Goal: Information Seeking & Learning: Learn about a topic

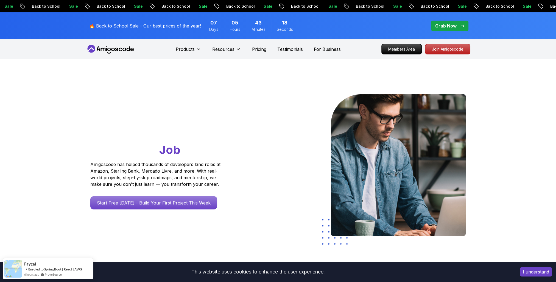
click at [166, 23] on p "🔥 Back to School Sale - Our best prices of the year!" at bounding box center [145, 26] width 112 height 7
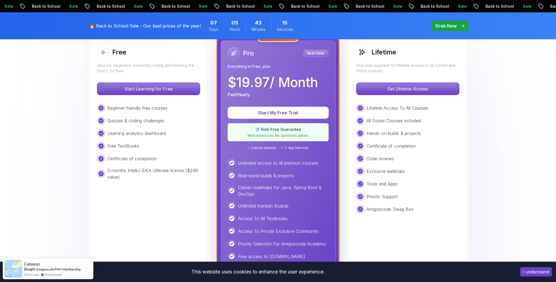
scroll to position [165, 0]
click at [414, 88] on p "Get Lifetime Access" at bounding box center [407, 89] width 97 height 12
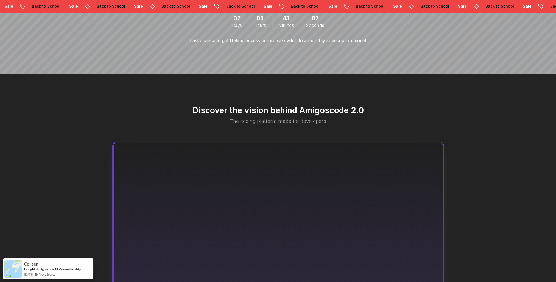
scroll to position [384, 0]
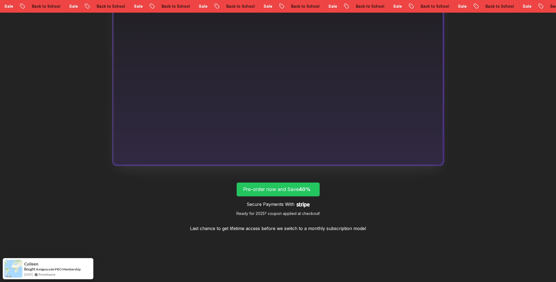
click at [281, 190] on p "Pre-order now and Save 40%" at bounding box center [278, 189] width 70 height 8
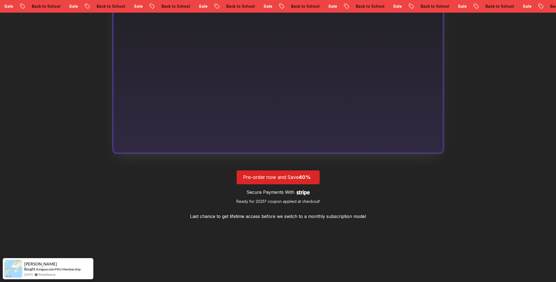
scroll to position [152, 0]
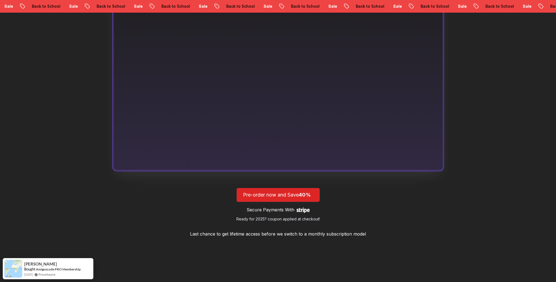
scroll to position [384, 0]
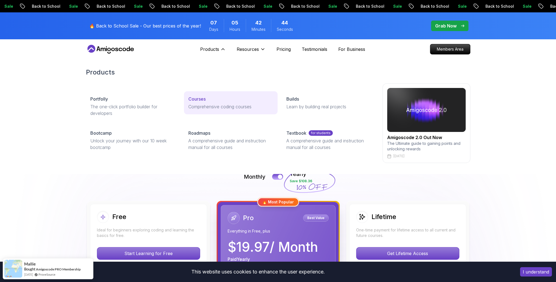
click at [197, 98] on p "Courses" at bounding box center [196, 98] width 17 height 7
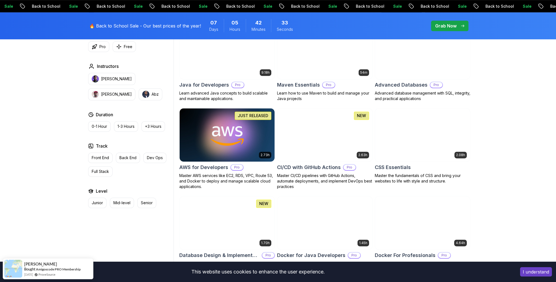
scroll to position [357, 0]
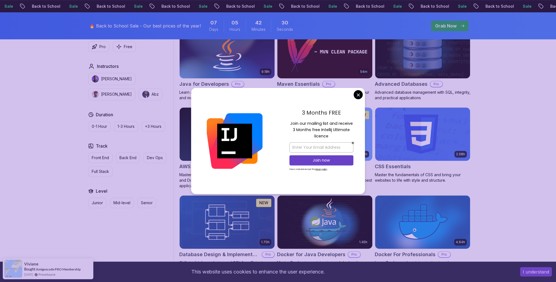
click at [362, 91] on div "3 Months FREE Join our mailing list and receive 3 Months free Intellij Ultimate…" at bounding box center [321, 141] width 87 height 106
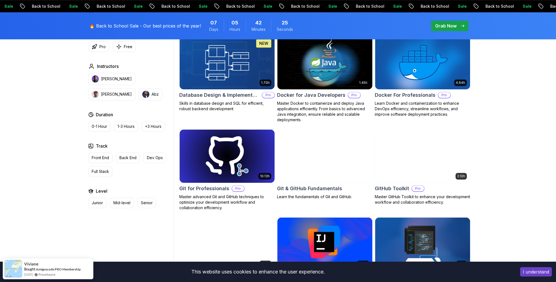
scroll to position [576, 0]
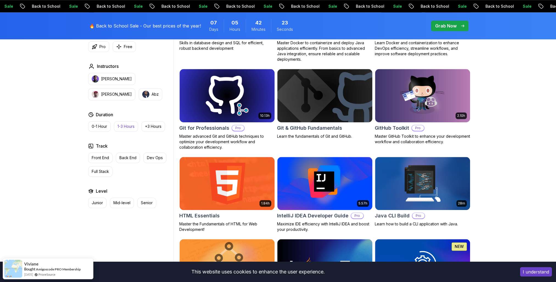
click at [130, 156] on p "Back End" at bounding box center [127, 157] width 17 height 5
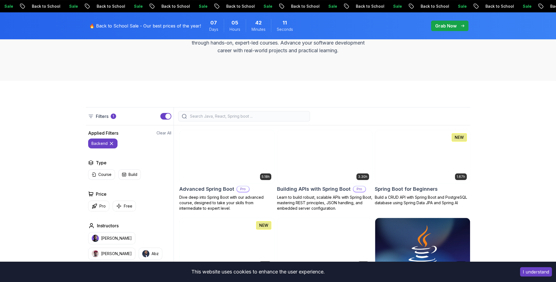
scroll to position [137, 0]
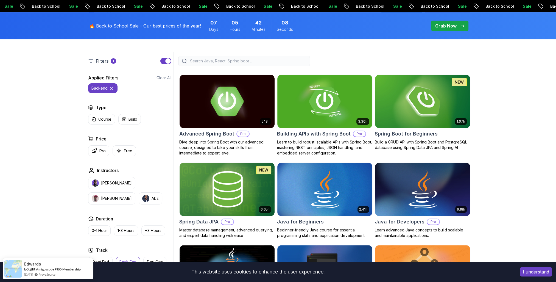
click at [194, 111] on img at bounding box center [227, 101] width 100 height 56
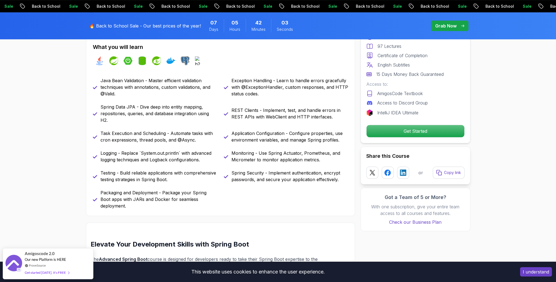
scroll to position [247, 0]
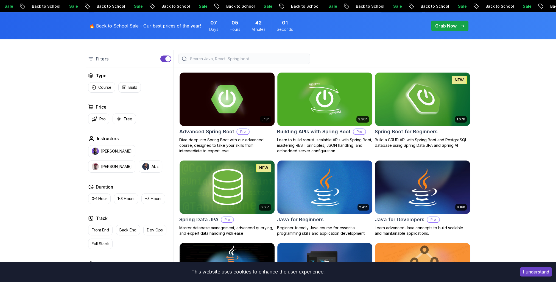
scroll to position [137, 0]
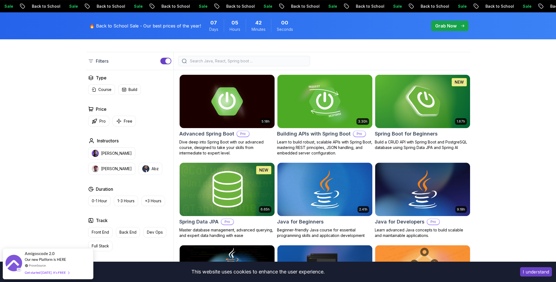
click at [200, 61] on input "search" at bounding box center [247, 60] width 117 height 5
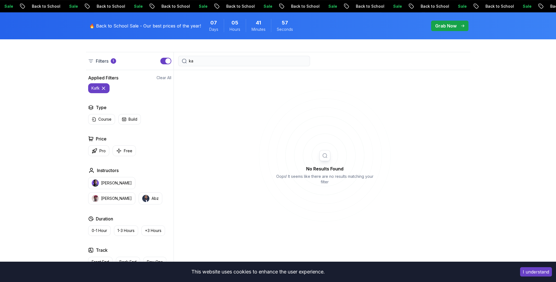
type input "k"
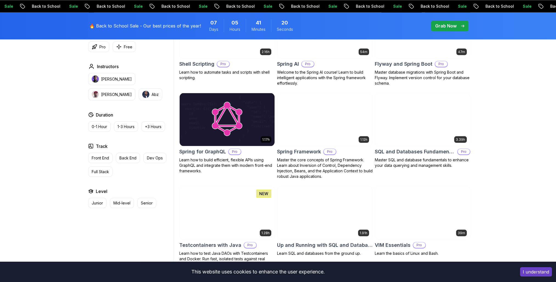
scroll to position [1372, 0]
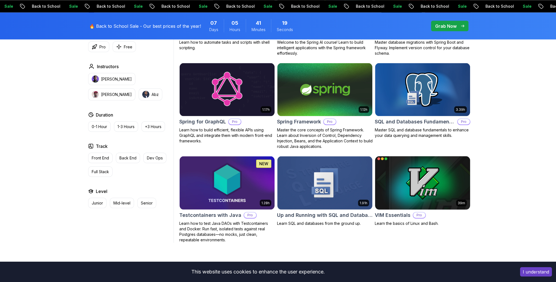
click at [413, 168] on img at bounding box center [422, 182] width 100 height 56
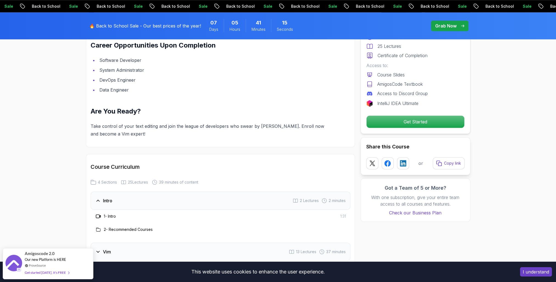
scroll to position [659, 0]
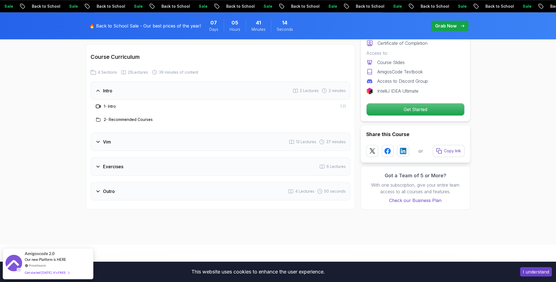
click at [111, 105] on h3 "1 - Intro" at bounding box center [110, 105] width 12 height 5
click at [430, 113] on p "Get Started" at bounding box center [415, 109] width 93 height 12
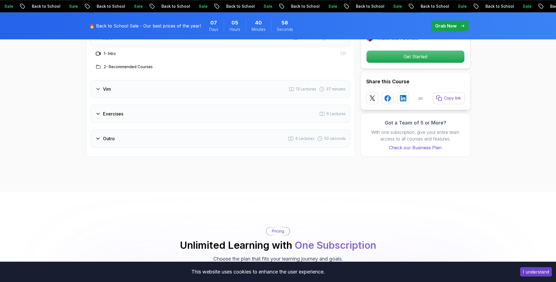
scroll to position [710, 0]
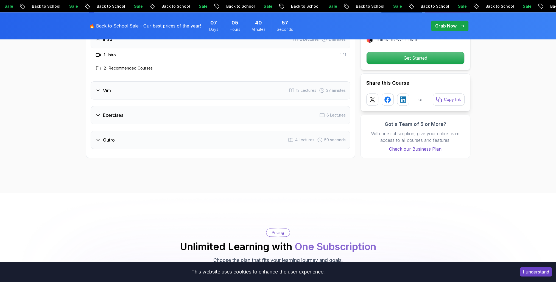
click at [270, 94] on div "Vim 13 Lectures 37 minutes" at bounding box center [221, 90] width 260 height 18
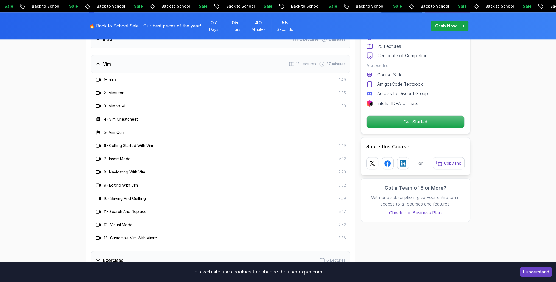
click at [98, 120] on rect at bounding box center [98, 119] width 4 height 4
click at [106, 131] on h3 "5 - Vim Quiz" at bounding box center [114, 132] width 21 height 5
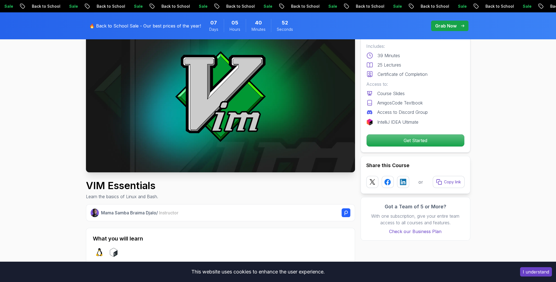
scroll to position [0, 0]
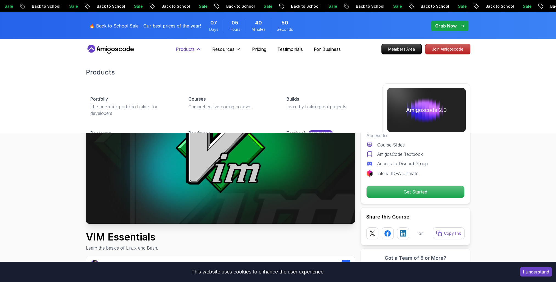
click at [189, 50] on p "Products" at bounding box center [185, 49] width 19 height 7
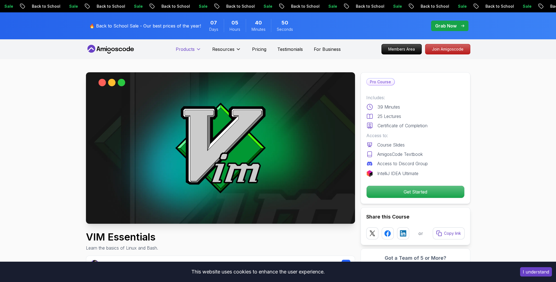
click at [189, 50] on p "Products" at bounding box center [185, 49] width 19 height 7
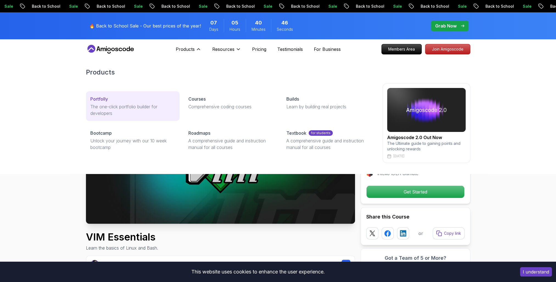
click at [121, 111] on p "The one-click portfolio builder for developers" at bounding box center [132, 109] width 85 height 13
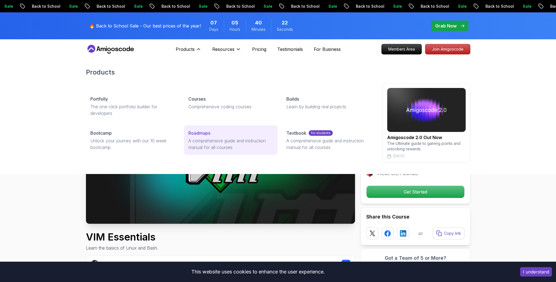
click at [220, 145] on p "A comprehensive guide and instruction manual for all courses" at bounding box center [230, 143] width 85 height 13
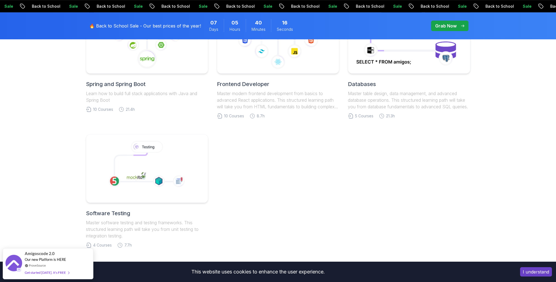
scroll to position [247, 0]
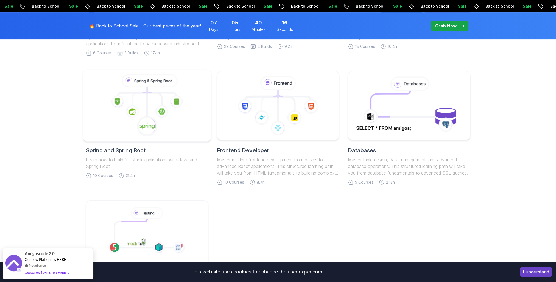
click at [165, 123] on icon at bounding box center [147, 105] width 119 height 62
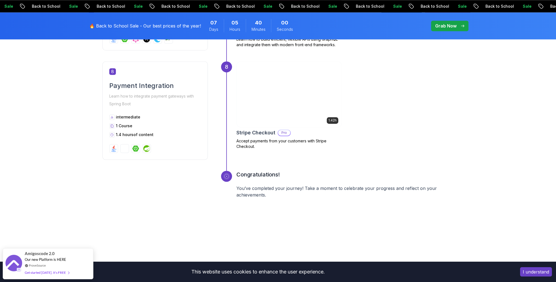
scroll to position [1015, 0]
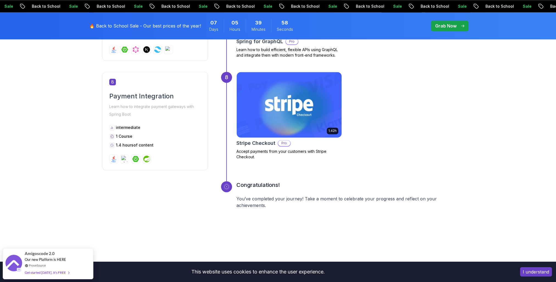
click at [282, 124] on img at bounding box center [289, 104] width 110 height 69
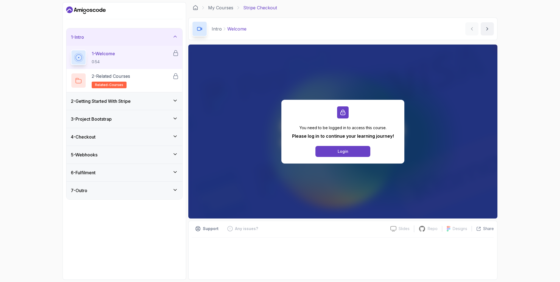
click at [94, 11] on icon "Dashboard" at bounding box center [86, 10] width 40 height 9
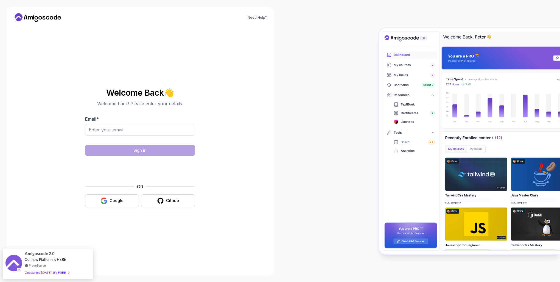
click at [28, 16] on icon at bounding box center [37, 17] width 49 height 9
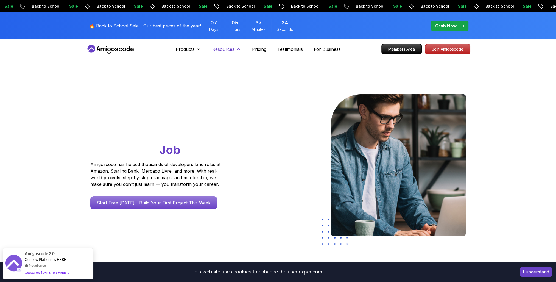
click at [230, 46] on div "Resources Resources Team Meet our awesome team members Blog The latest industry…" at bounding box center [226, 49] width 29 height 11
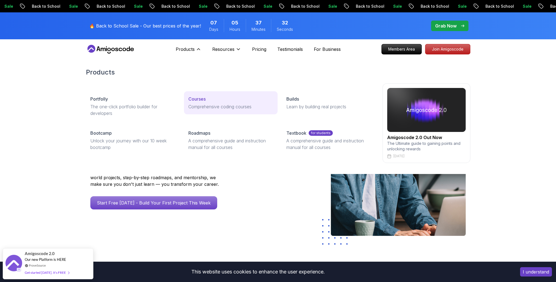
click at [195, 99] on p "Courses" at bounding box center [196, 98] width 17 height 7
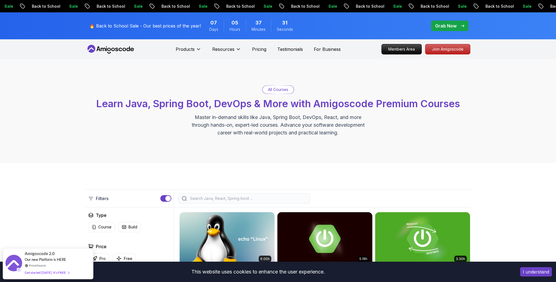
scroll to position [137, 0]
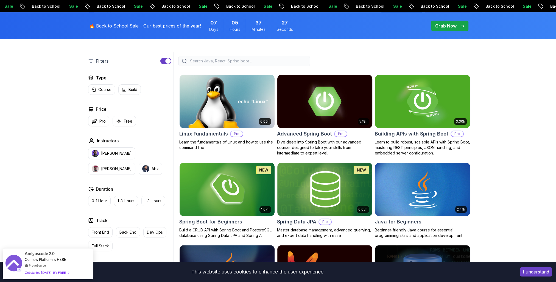
click at [310, 110] on img at bounding box center [325, 101] width 100 height 56
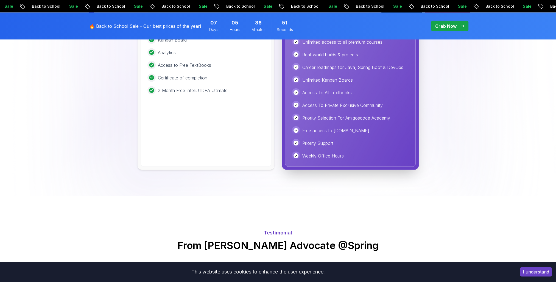
scroll to position [1399, 0]
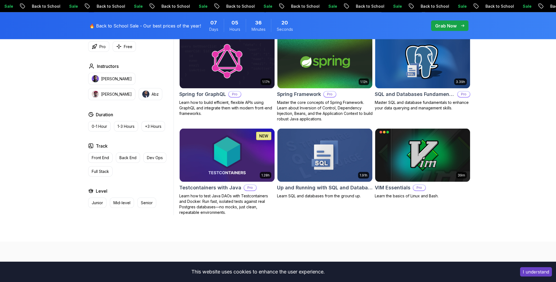
scroll to position [1427, 0]
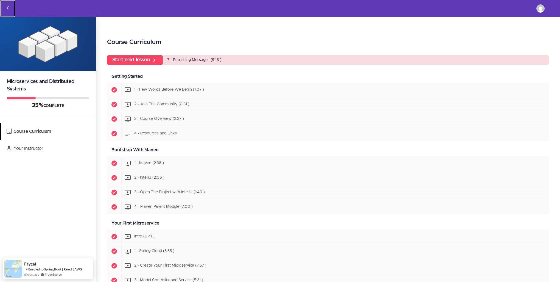
click at [8, 8] on icon "Back to courses" at bounding box center [7, 7] width 7 height 7
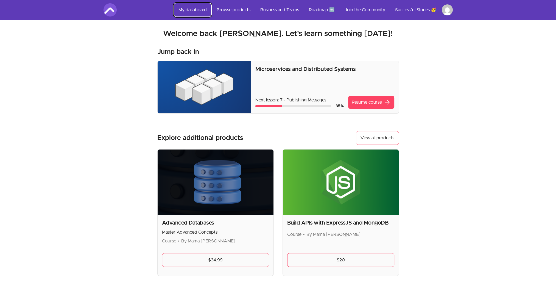
click at [185, 10] on link "My dashboard" at bounding box center [192, 9] width 37 height 13
click at [235, 13] on link "Browse products" at bounding box center [233, 9] width 43 height 13
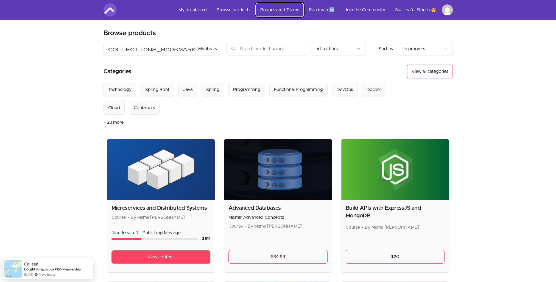
click at [282, 11] on link "Business and Teams" at bounding box center [279, 9] width 47 height 13
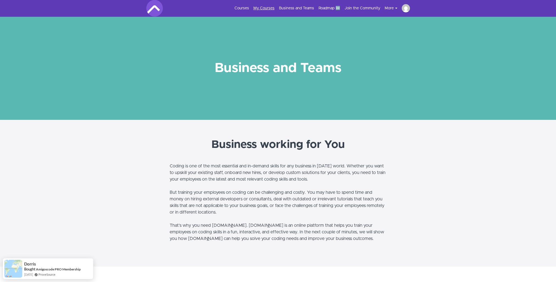
click at [268, 8] on link "My Courses" at bounding box center [263, 7] width 21 height 5
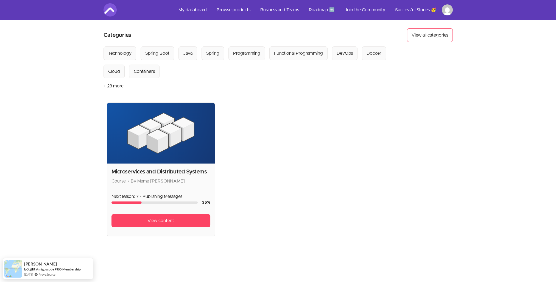
scroll to position [97, 0]
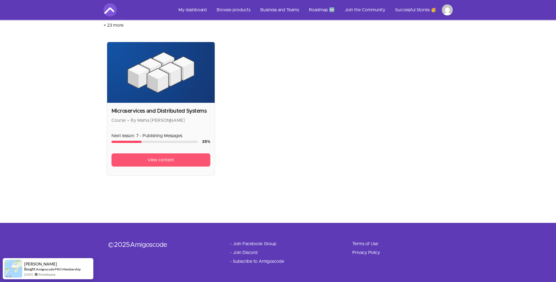
click at [154, 160] on span "View content" at bounding box center [160, 159] width 27 height 7
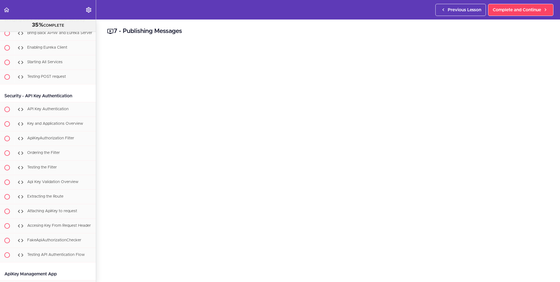
scroll to position [2919, 0]
click at [10, 11] on link "Back to course curriculum" at bounding box center [7, 9] width 14 height 19
